Goal: Book appointment/travel/reservation

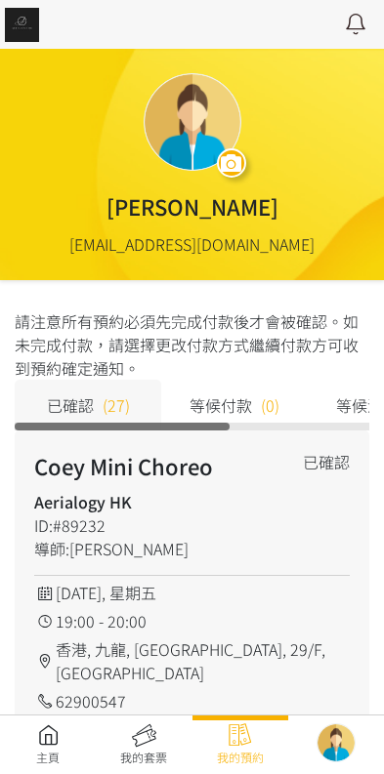
click at [42, 727] on link at bounding box center [48, 744] width 96 height 43
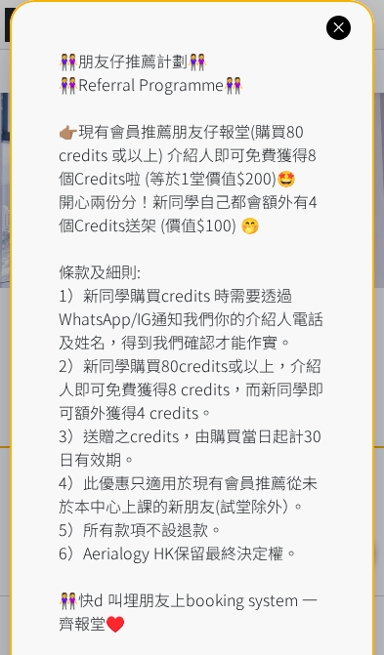
click at [335, 28] on icon at bounding box center [338, 28] width 19 height 19
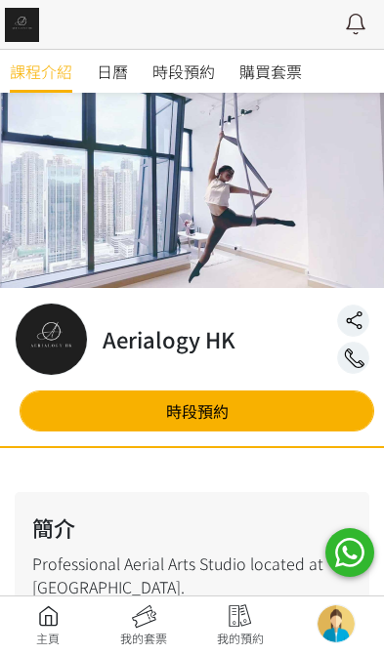
click at [183, 65] on span "時段預約" at bounding box center [183, 71] width 62 height 23
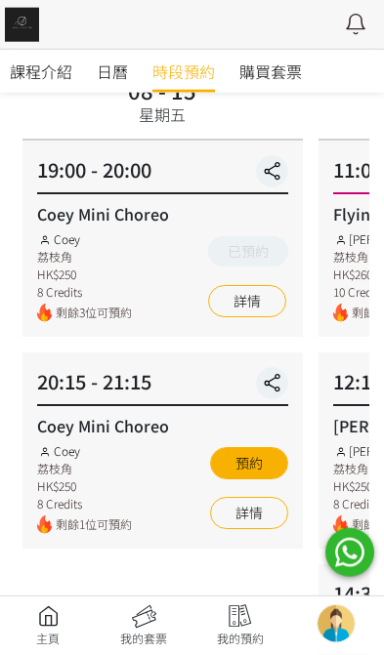
scroll to position [174, 0]
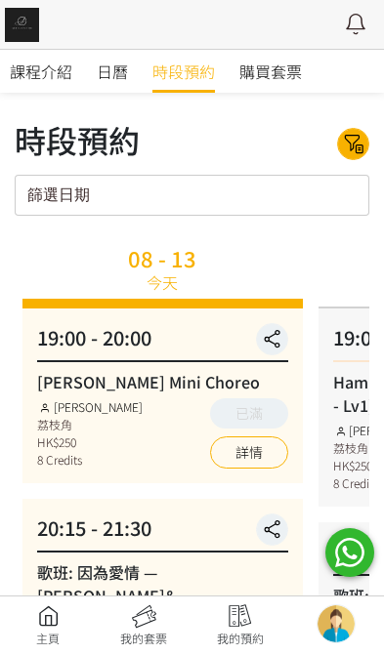
scroll to position [171, 0]
